Goal: Navigation & Orientation: Find specific page/section

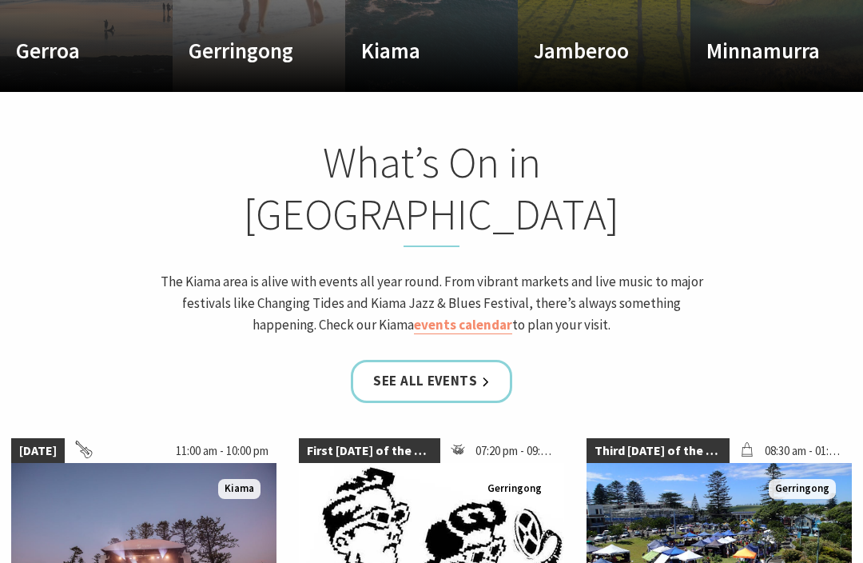
scroll to position [1180, 0]
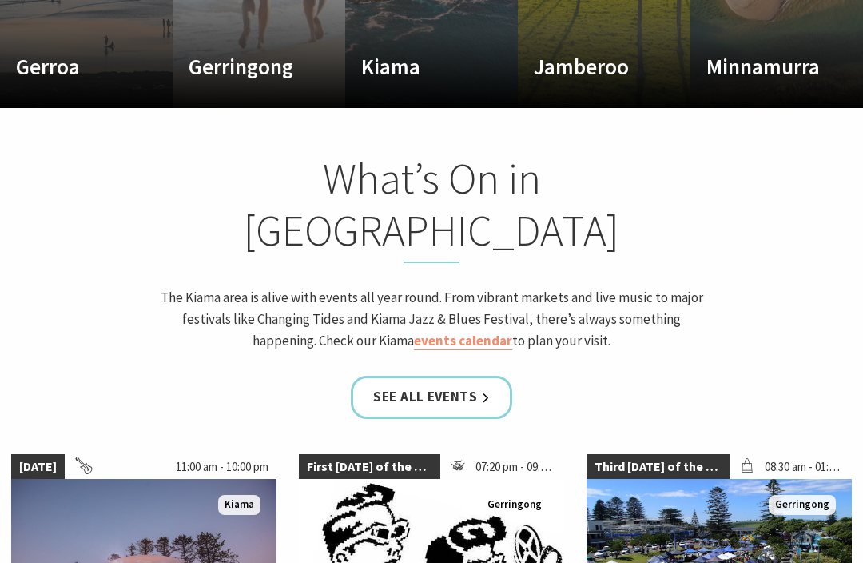
click at [456, 376] on link "See all Events" at bounding box center [431, 397] width 161 height 42
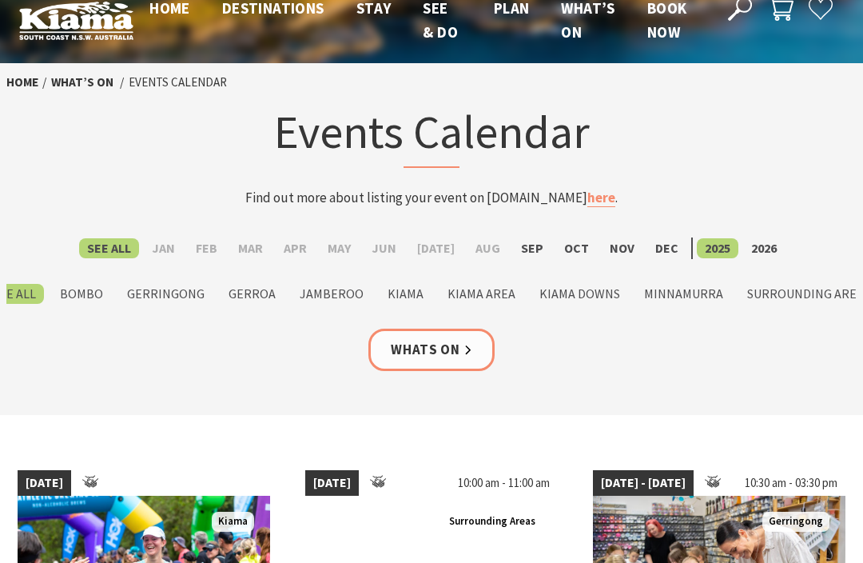
scroll to position [23, 0]
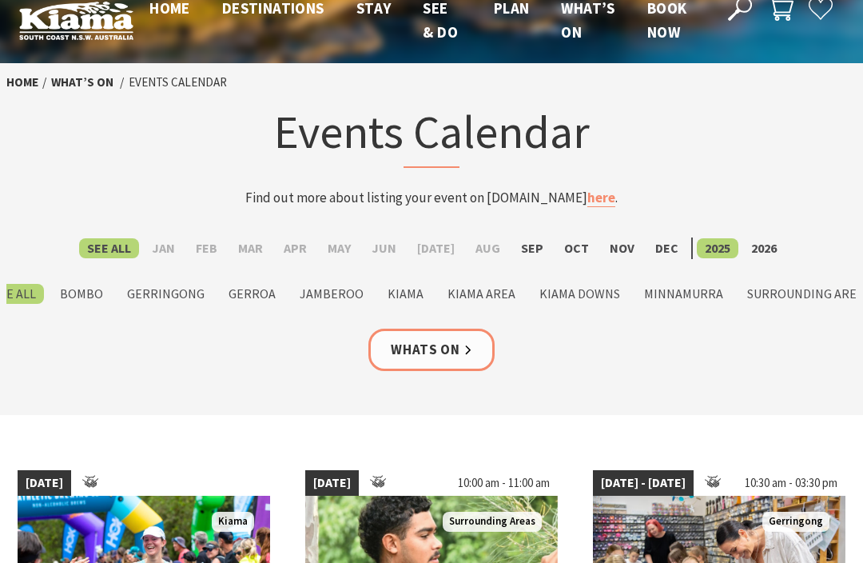
click at [750, 253] on label "2026" at bounding box center [764, 248] width 42 height 20
click at [0, 0] on input "2026" at bounding box center [0, 0] width 0 height 0
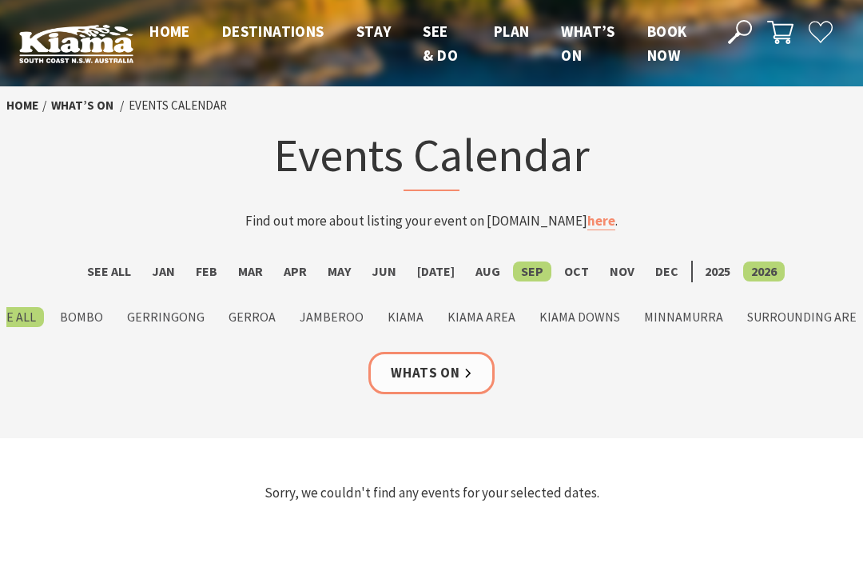
click at [299, 271] on label "Apr" at bounding box center [295, 271] width 39 height 20
click at [0, 0] on input "Apr" at bounding box center [0, 0] width 0 height 0
click at [446, 369] on link "Whats On" at bounding box center [432, 373] width 126 height 42
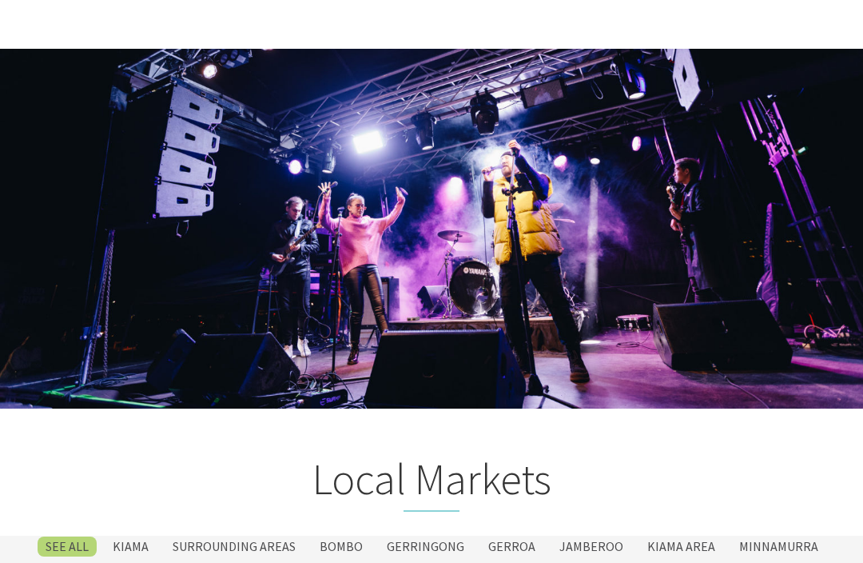
scroll to position [2050, 0]
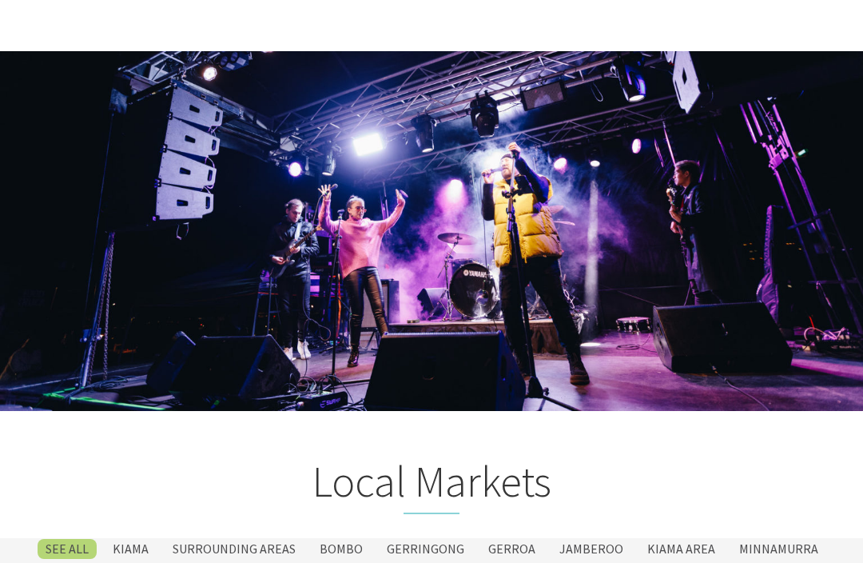
click at [146, 544] on label "Kiama" at bounding box center [131, 549] width 52 height 20
click at [0, 0] on input "Kiama" at bounding box center [0, 0] width 0 height 0
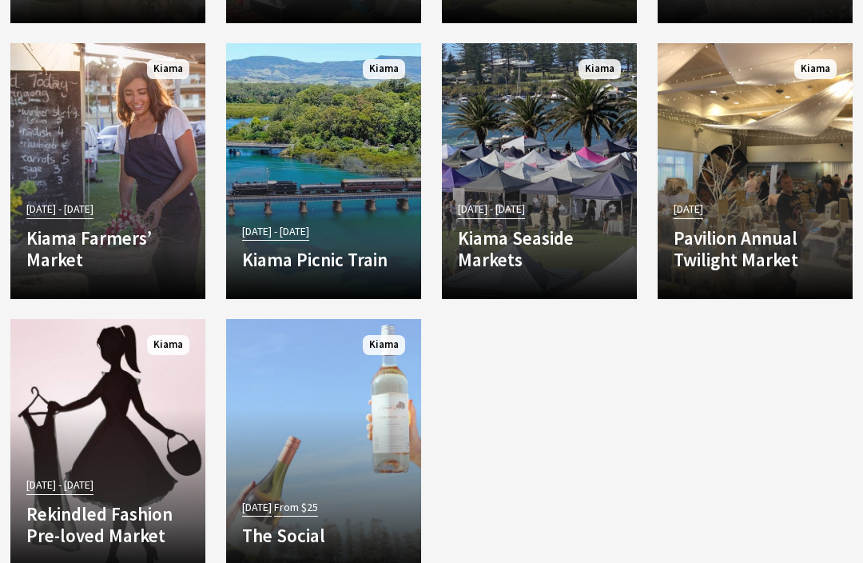
scroll to position [2875, 0]
click at [518, 221] on div "09 Jun 25 - 19 Jul 26 Kiama Seaside Markets Discover the charm of the Kiama Sea…" at bounding box center [539, 240] width 195 height 86
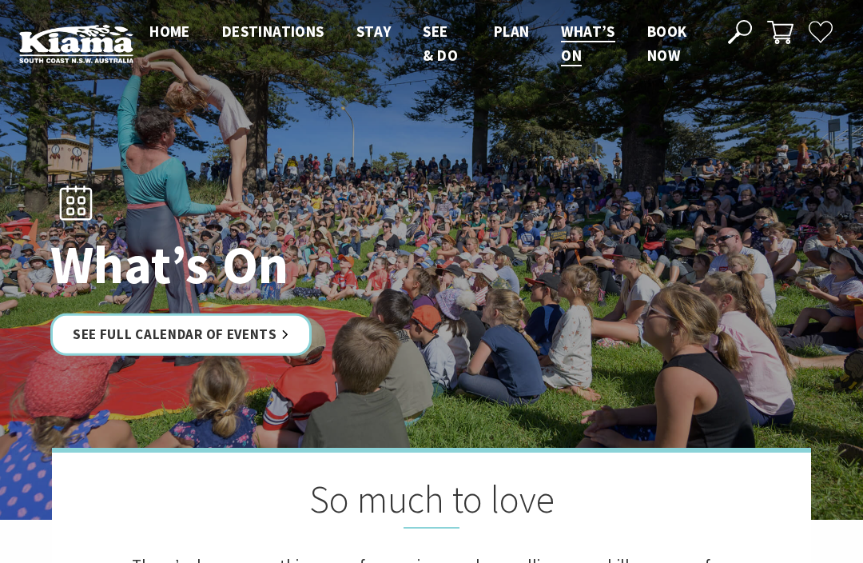
scroll to position [2927, 0]
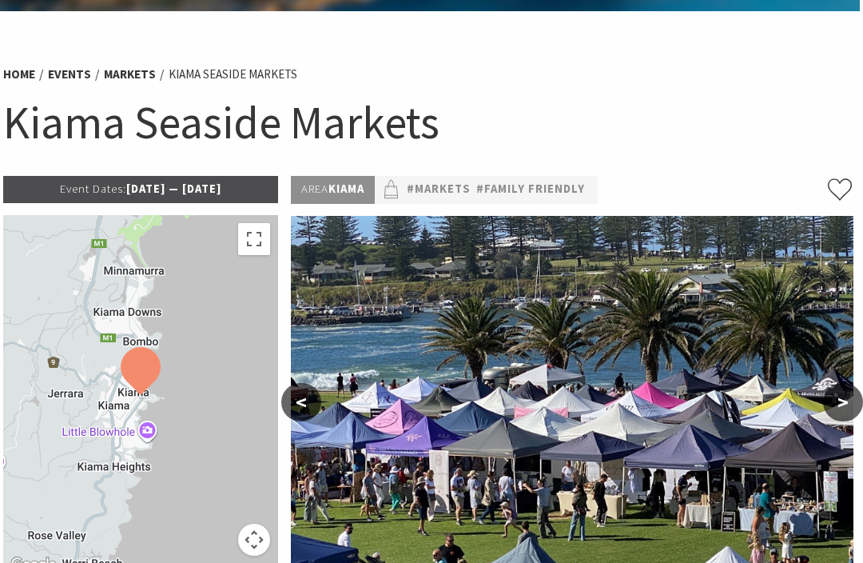
scroll to position [76, 3]
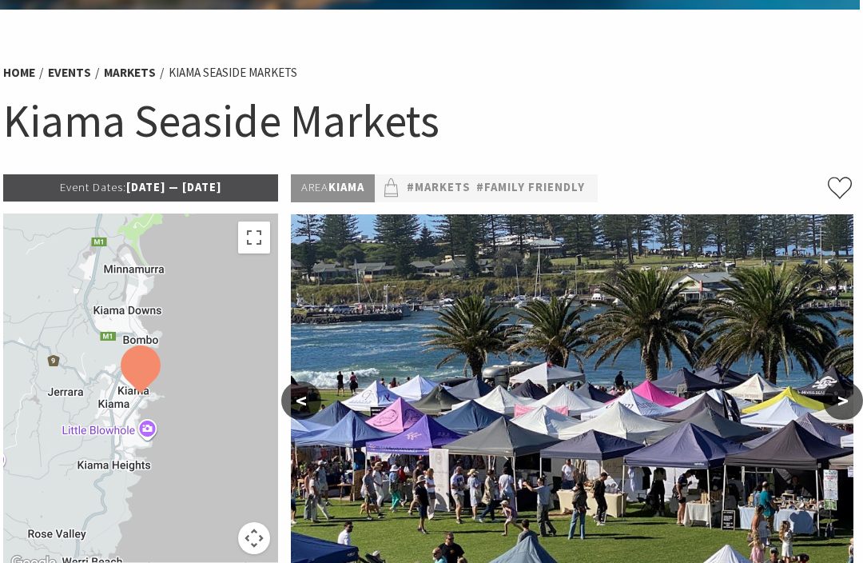
click at [197, 317] on div at bounding box center [140, 394] width 275 height 360
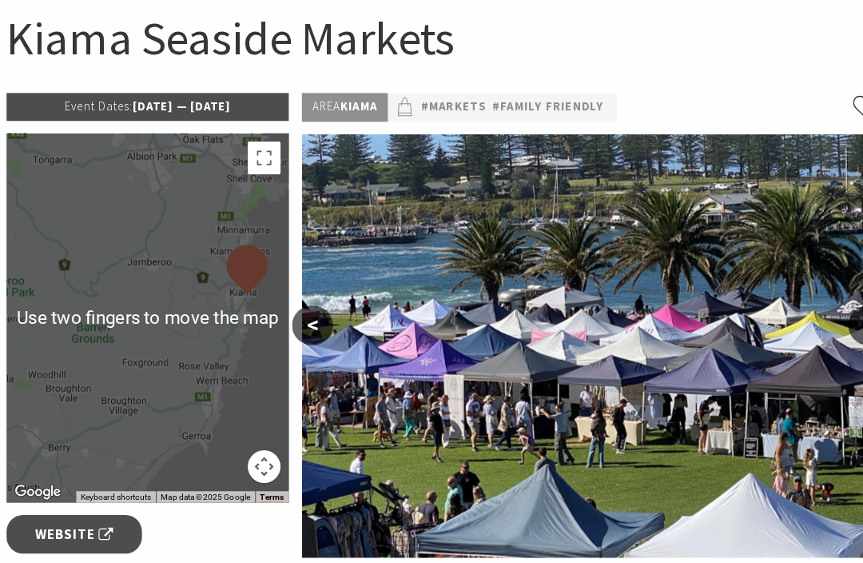
scroll to position [159, 0]
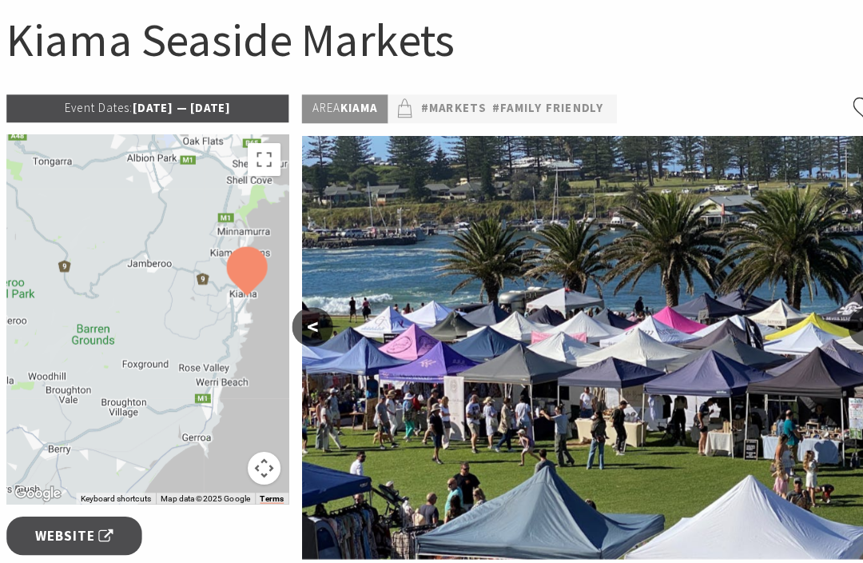
click at [186, 419] on div at bounding box center [143, 311] width 275 height 360
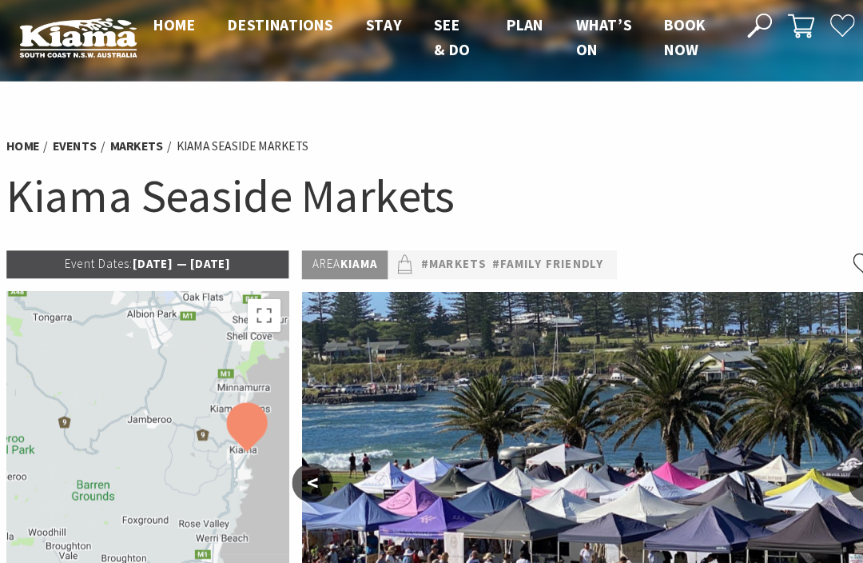
scroll to position [0, 0]
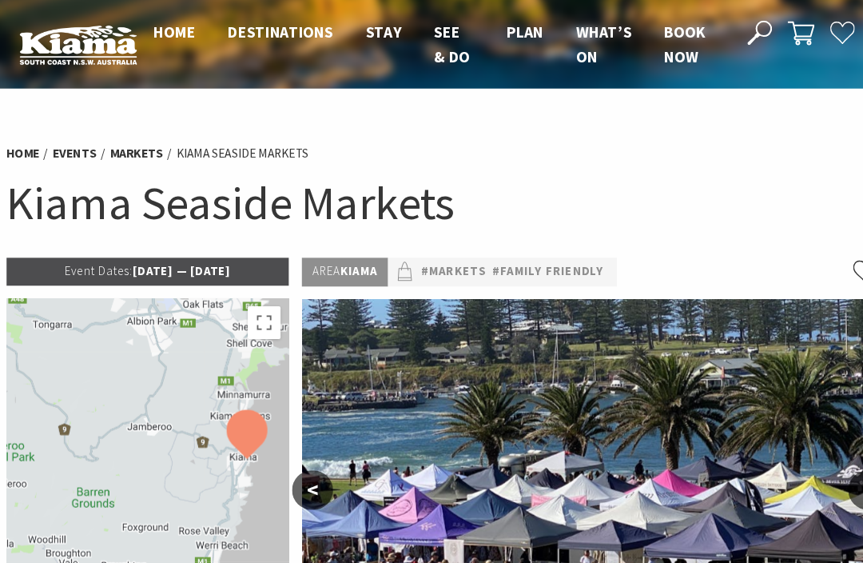
click at [172, 26] on span "Home" at bounding box center [169, 31] width 41 height 19
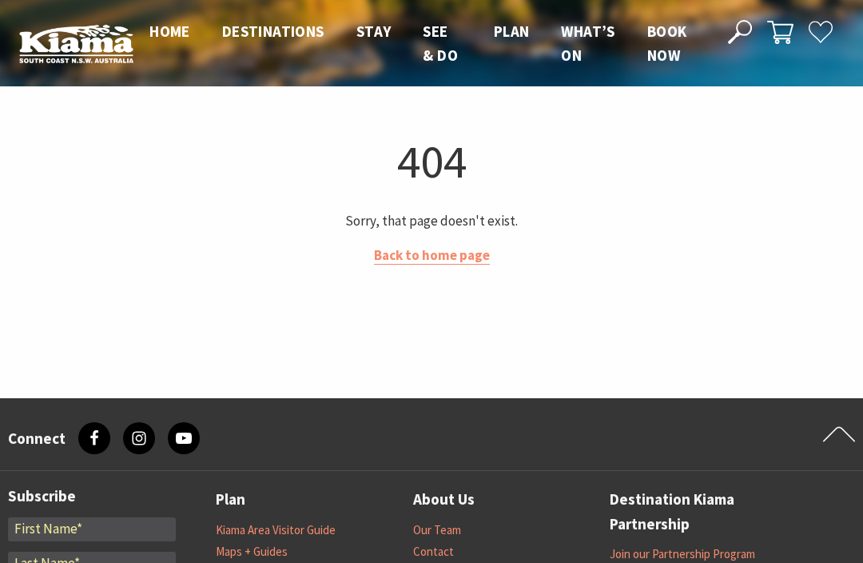
click at [169, 42] on link "Home" at bounding box center [169, 32] width 41 height 21
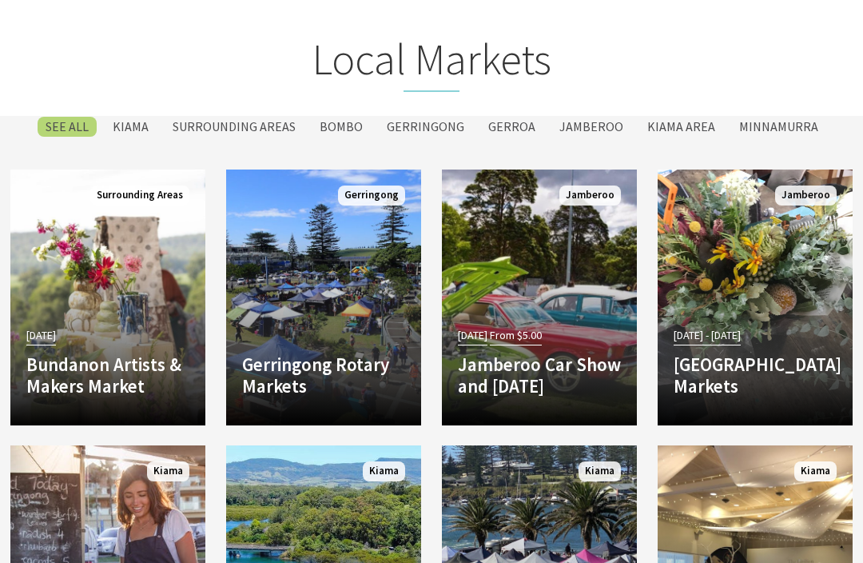
scroll to position [2472, 0]
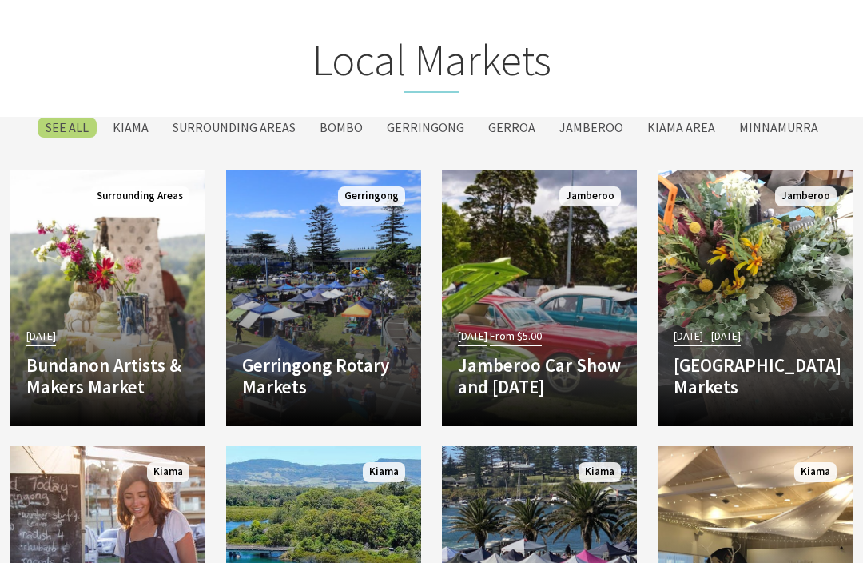
click at [505, 122] on label "Gerroa" at bounding box center [511, 128] width 63 height 20
click at [0, 0] on input "Gerroa" at bounding box center [0, 0] width 0 height 0
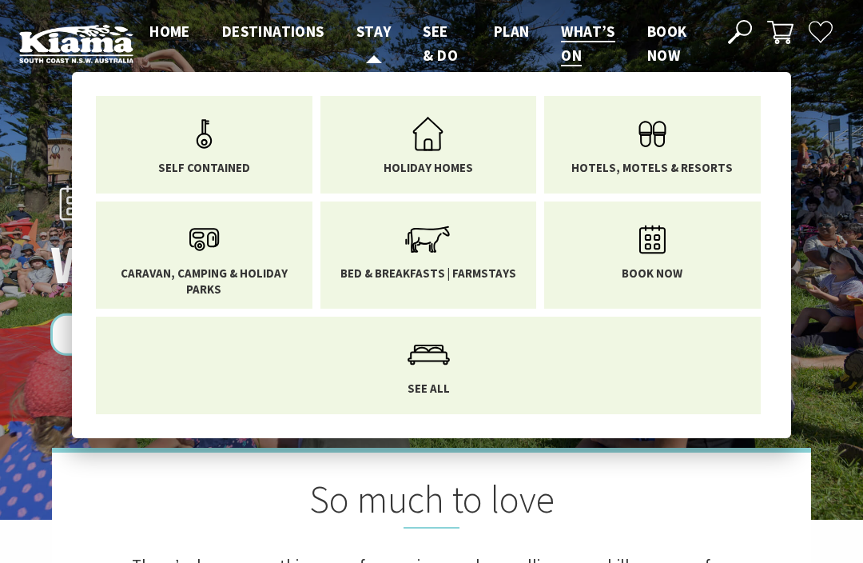
click at [378, 26] on span "Stay" at bounding box center [374, 31] width 35 height 19
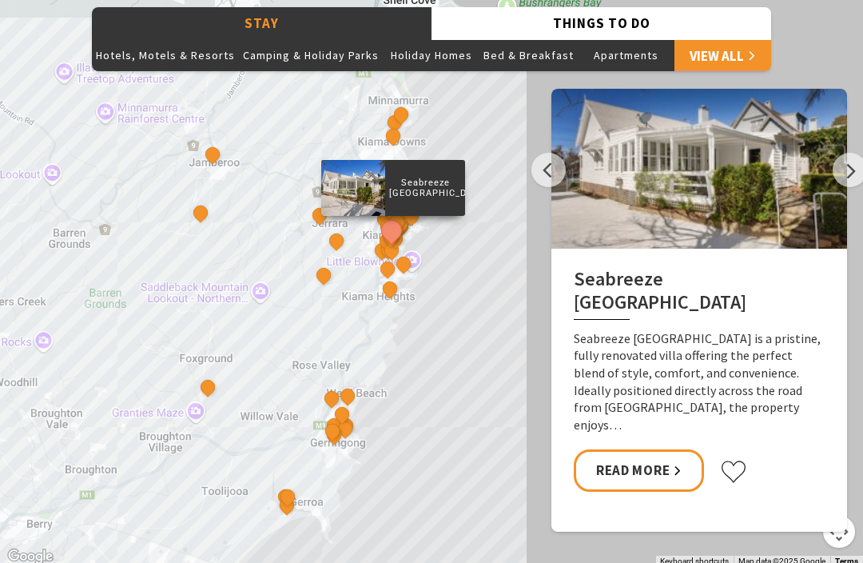
scroll to position [1326, 0]
click at [658, 460] on link "Read More" at bounding box center [639, 470] width 130 height 42
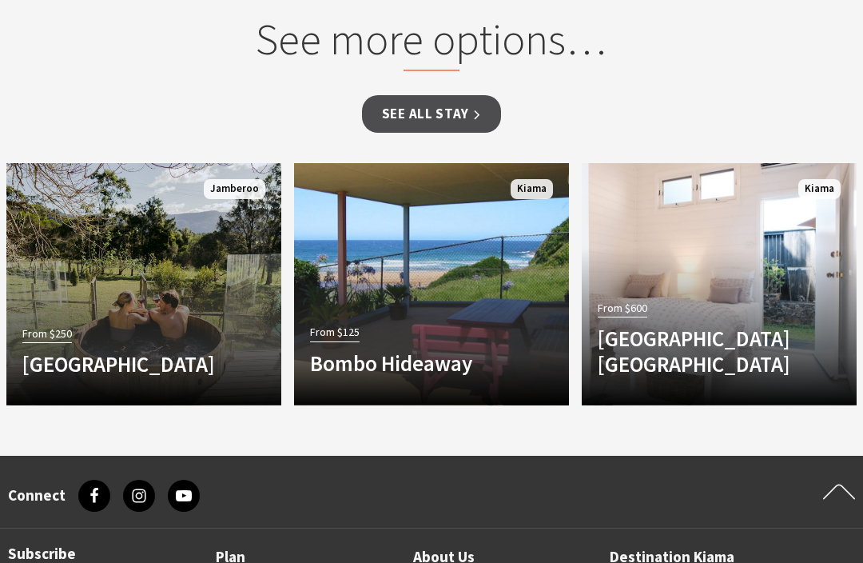
scroll to position [1213, 0]
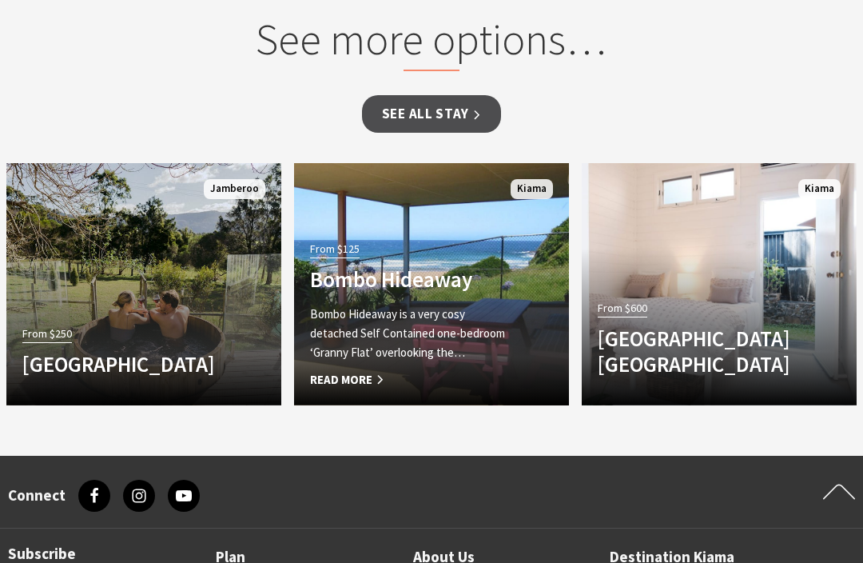
click at [357, 382] on span "Read More" at bounding box center [410, 379] width 201 height 19
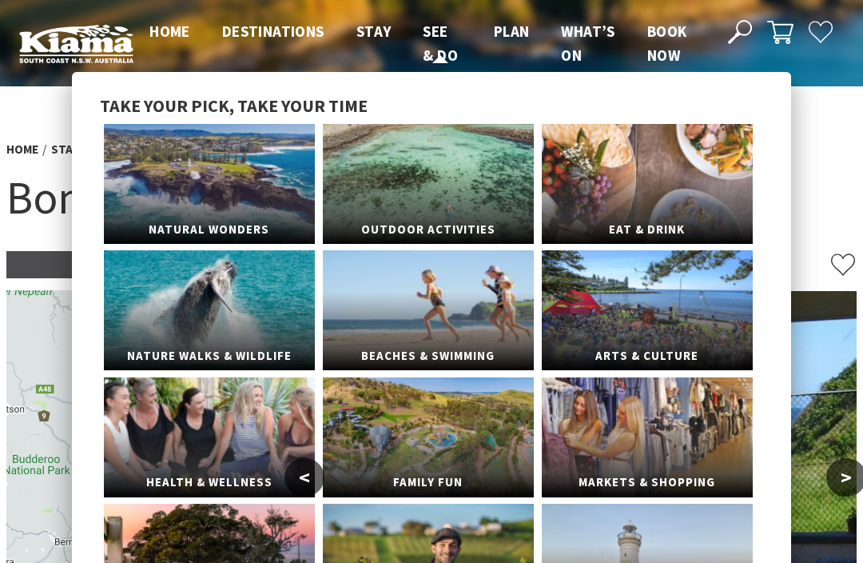
click at [431, 51] on span "See & Do" at bounding box center [440, 43] width 35 height 43
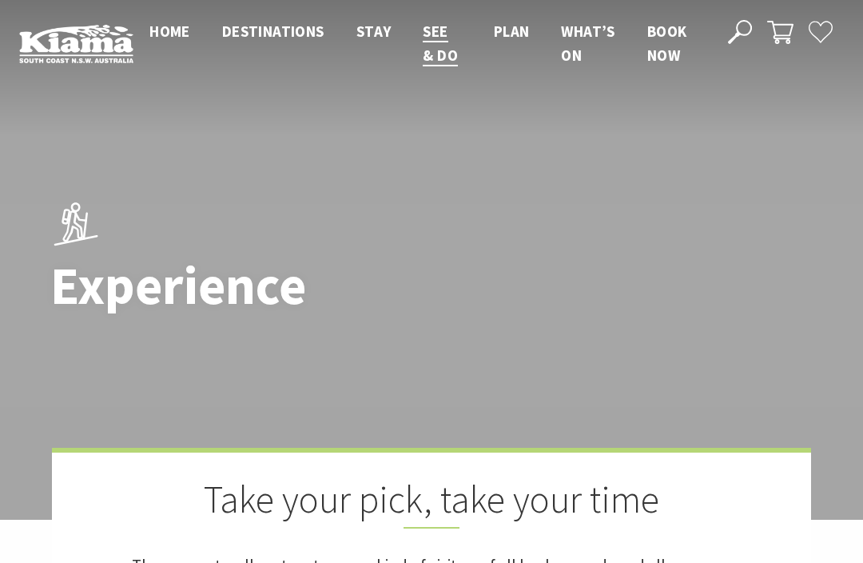
click at [751, 359] on div at bounding box center [431, 260] width 863 height 520
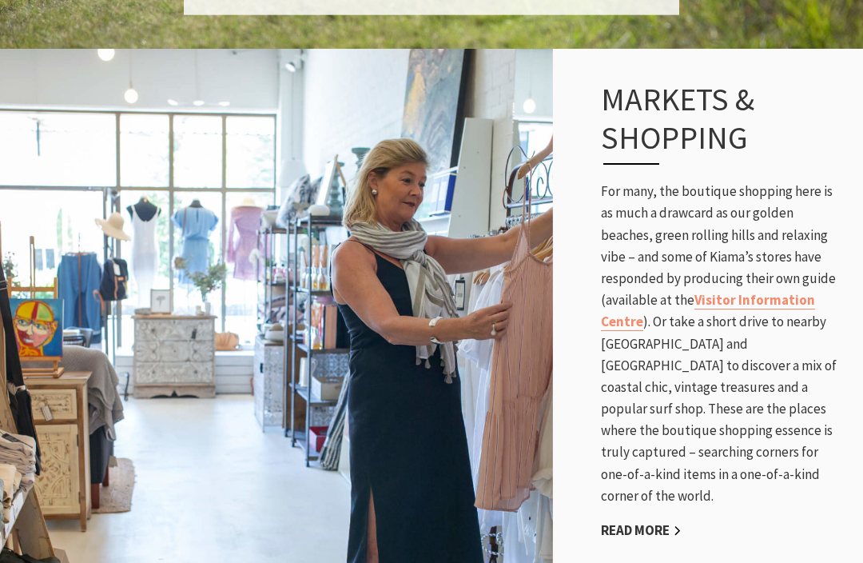
scroll to position [2839, 0]
